Goal: Task Accomplishment & Management: Use online tool/utility

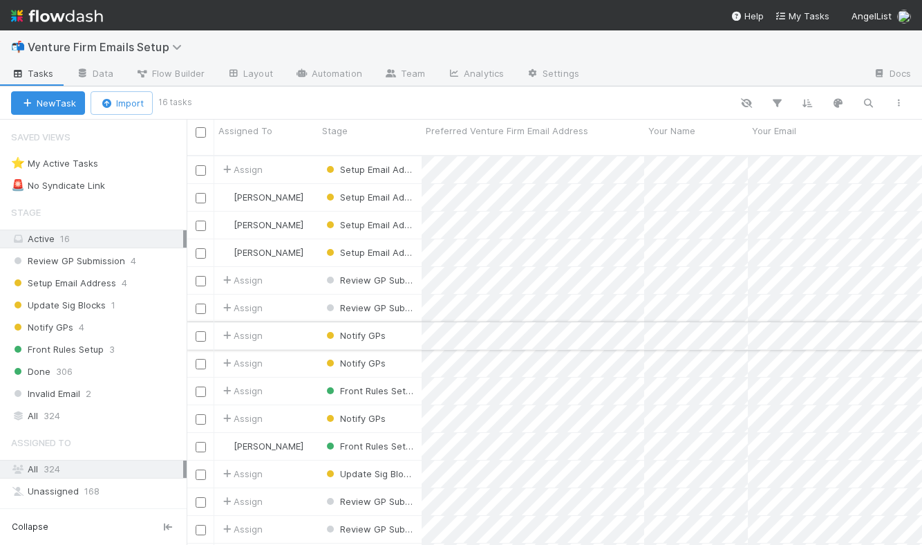
scroll to position [400, 736]
click at [122, 290] on span "4" at bounding box center [125, 282] width 6 height 17
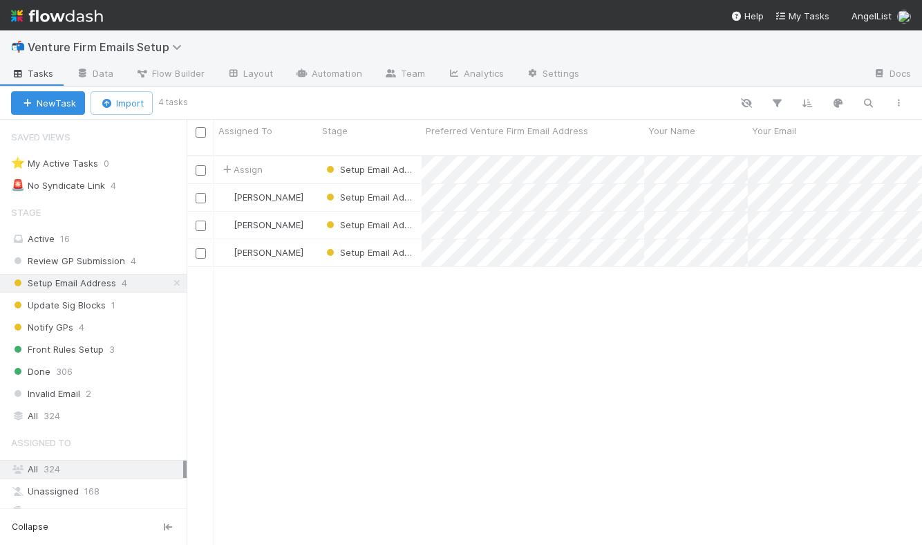
scroll to position [400, 736]
click at [628, 158] on div at bounding box center [461, 272] width 922 height 545
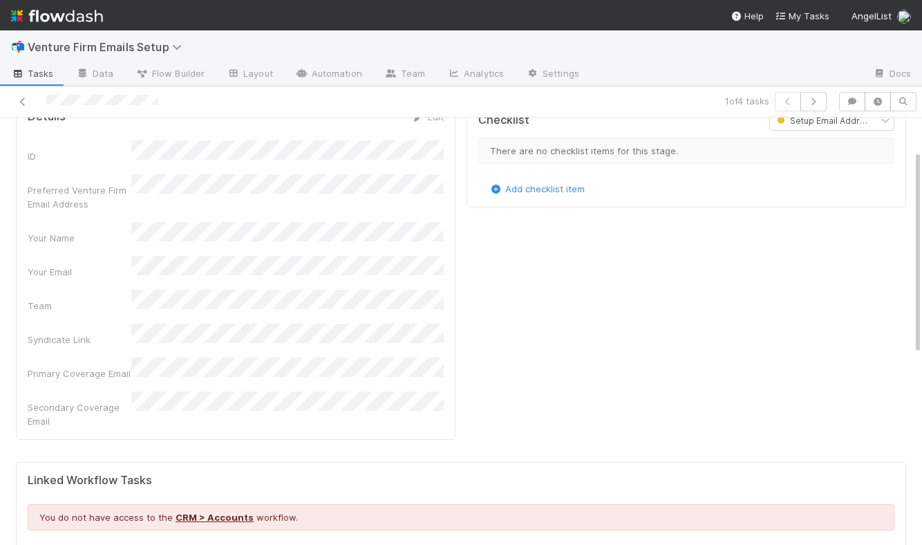
scroll to position [67, 0]
click at [30, 114] on div "1 of 4 tasks" at bounding box center [461, 101] width 922 height 31
click at [20, 99] on icon at bounding box center [23, 101] width 14 height 9
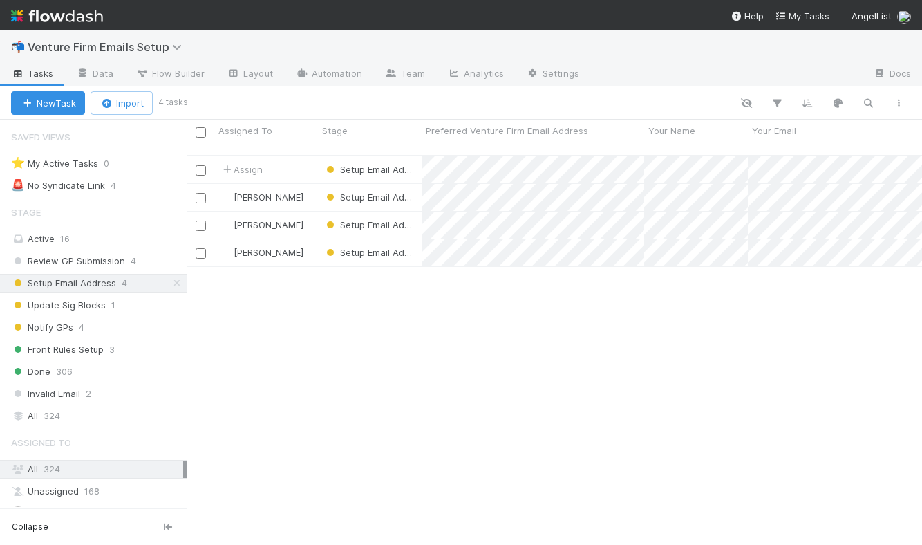
scroll to position [400, 736]
